Goal: Navigation & Orientation: Find specific page/section

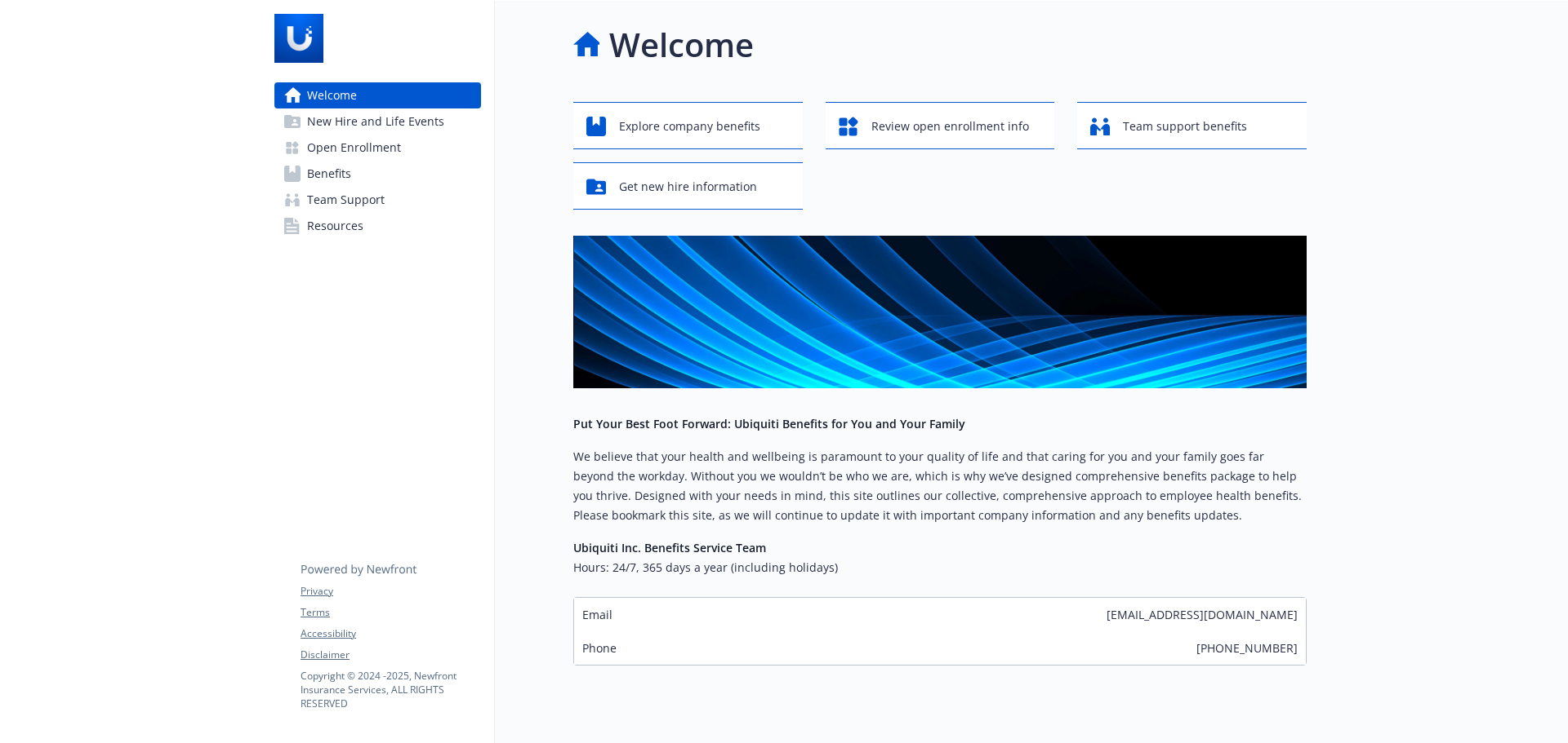
click at [1471, 280] on div at bounding box center [1437, 392] width 261 height 783
click at [348, 234] on span "Resources" at bounding box center [335, 226] width 57 height 26
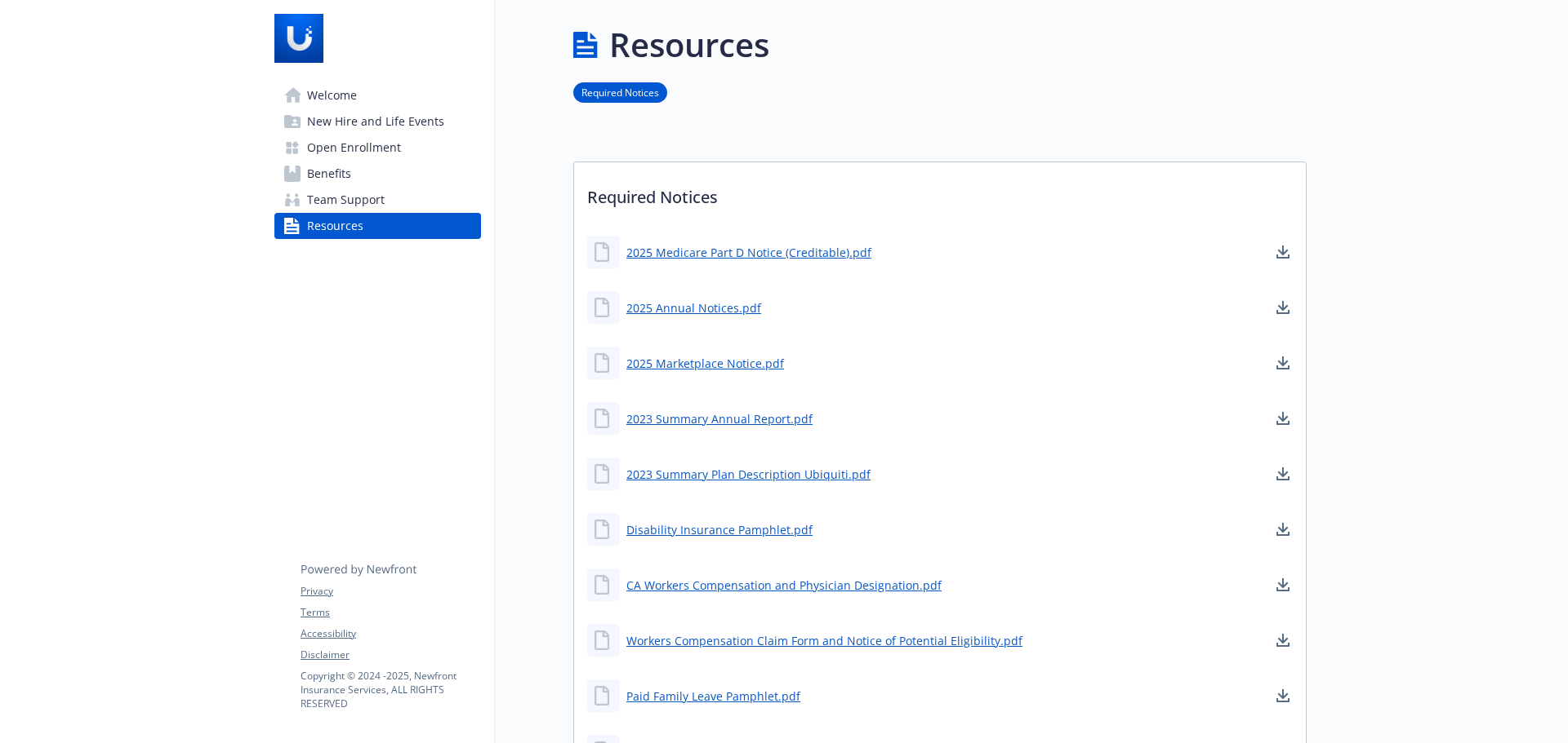
click at [494, 335] on div "Welcome New Hire and Life Events Open Enrollment Benefits Team Support Resource…" at bounding box center [378, 476] width 234 height 949
